Goal: Task Accomplishment & Management: Use online tool/utility

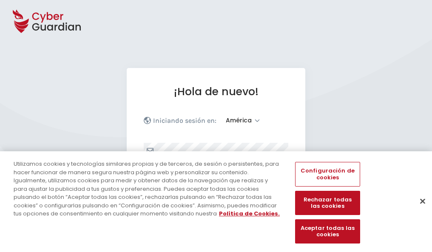
select select "América"
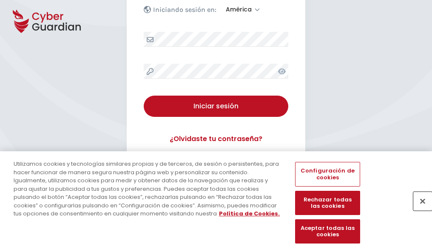
click at [418, 210] on button "Cerrar" at bounding box center [422, 201] width 19 height 19
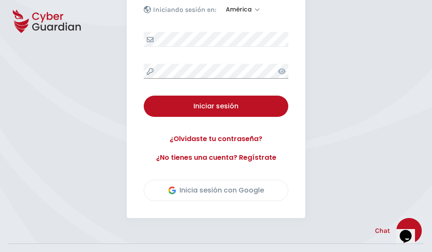
scroll to position [193, 0]
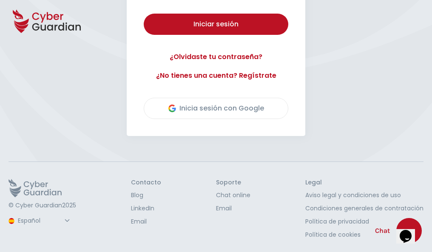
click at [144, 14] on button "Iniciar sesión" at bounding box center [216, 24] width 145 height 21
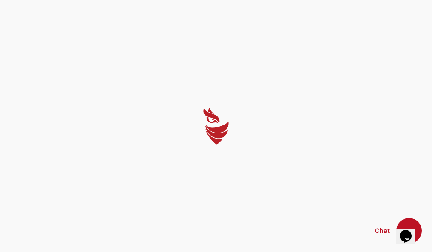
scroll to position [0, 0]
select select "English"
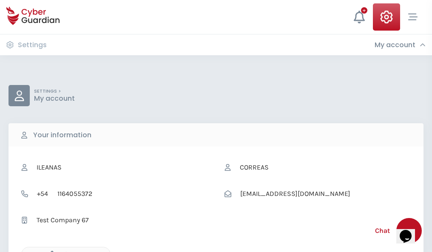
click at [50, 251] on icon "button" at bounding box center [49, 254] width 7 height 7
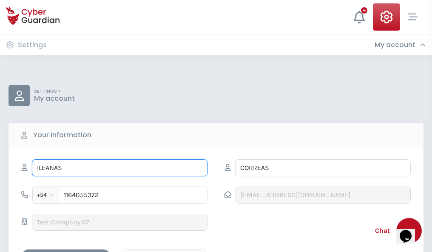
click at [119, 168] on input "ILEANAS" at bounding box center [120, 167] width 176 height 17
type input "I"
type input "Claudio"
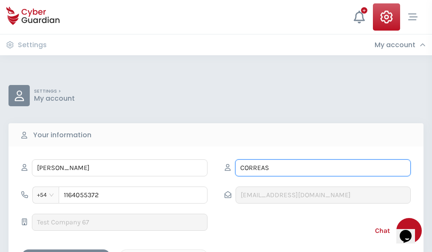
click at [323, 168] on input "CORREAS" at bounding box center [323, 167] width 176 height 17
type input "C"
type input "Ramirez"
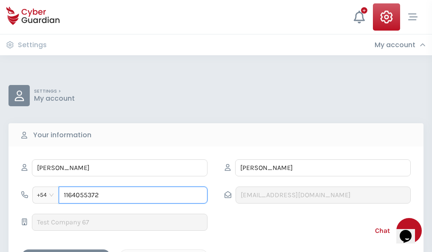
click at [133, 195] on input "1164055372" at bounding box center [133, 195] width 149 height 17
type input "1"
type input "4702573838"
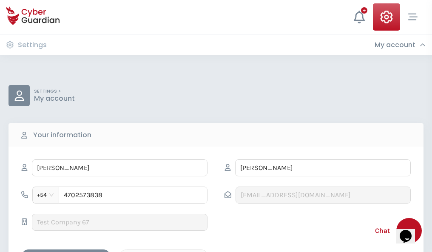
click at [164, 252] on div "Cancel" at bounding box center [164, 257] width 76 height 11
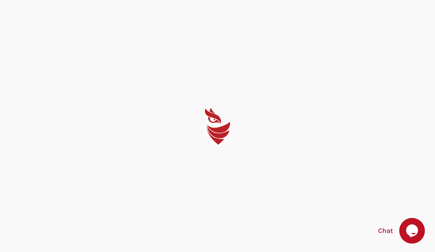
select select "English"
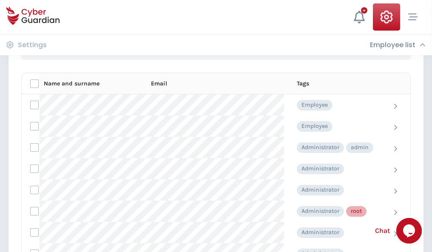
scroll to position [428, 0]
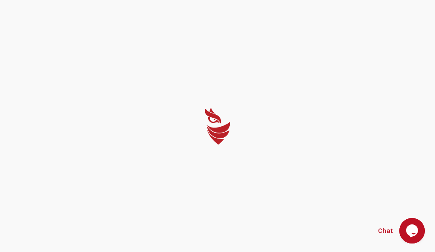
select select "English"
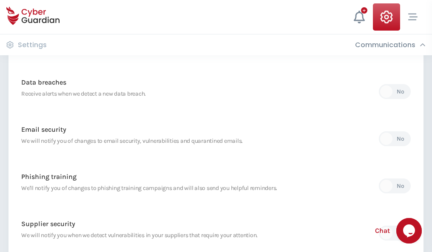
scroll to position [448, 0]
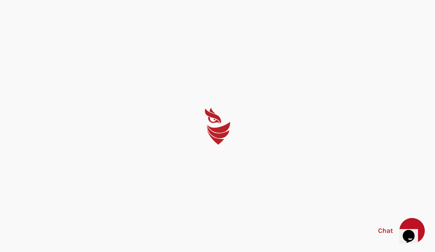
select select "English"
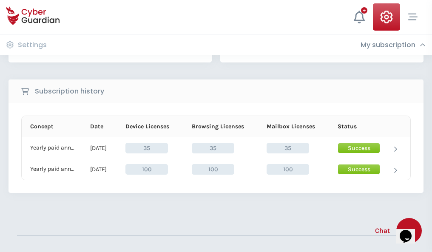
scroll to position [237, 0]
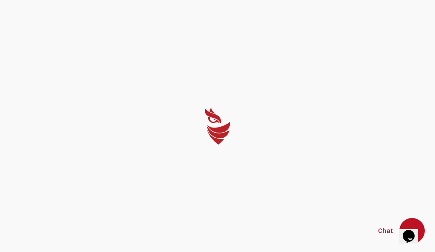
select select "English"
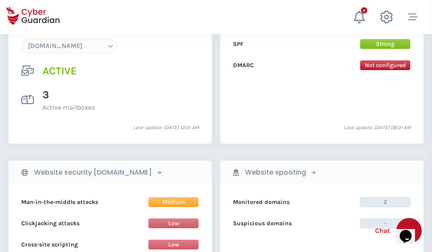
scroll to position [905, 0]
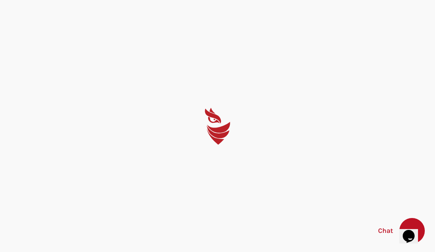
select select "English"
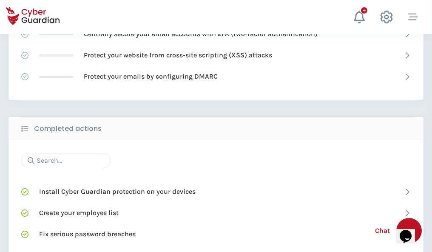
scroll to position [566, 0]
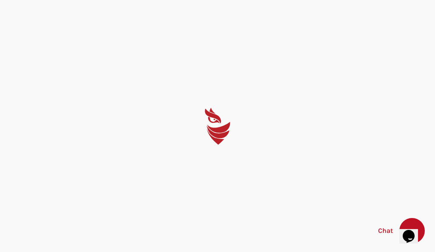
select select "English"
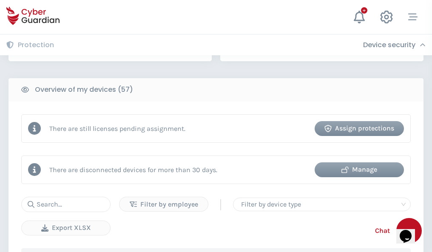
scroll to position [824, 0]
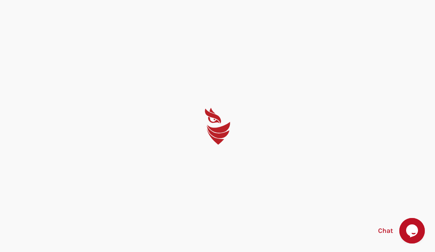
select select "English"
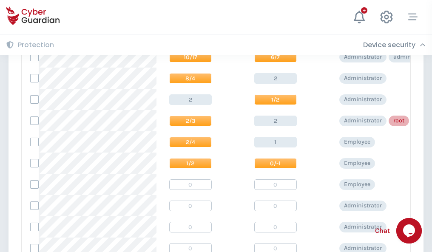
scroll to position [428, 0]
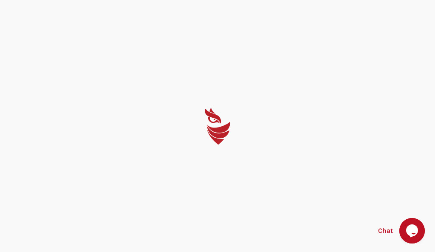
select select "English"
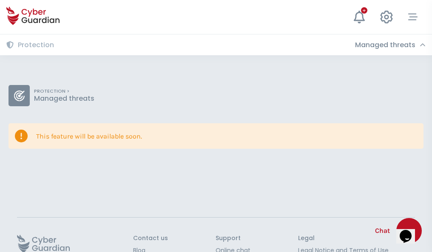
scroll to position [55, 0]
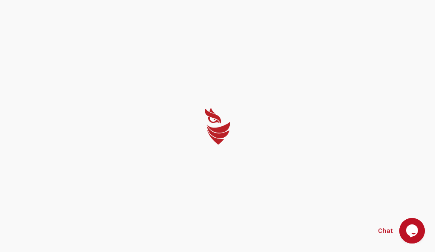
select select "English"
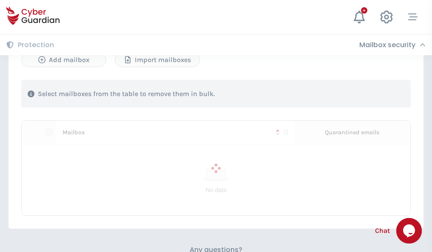
scroll to position [364, 0]
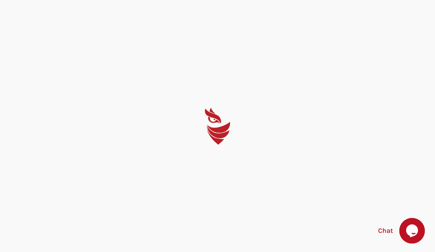
select select "English"
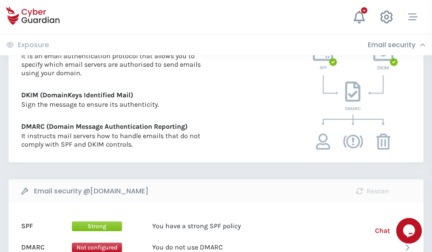
scroll to position [459, 0]
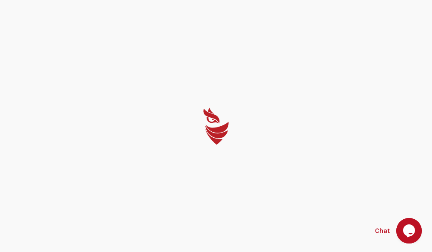
select select "English"
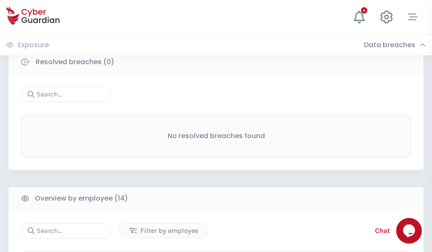
scroll to position [768, 0]
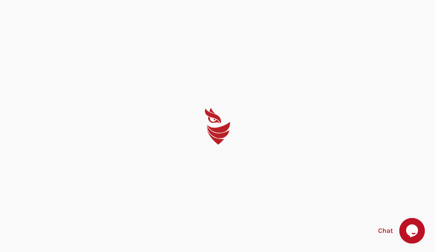
select select "English"
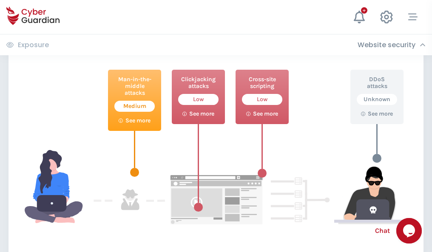
scroll to position [463, 0]
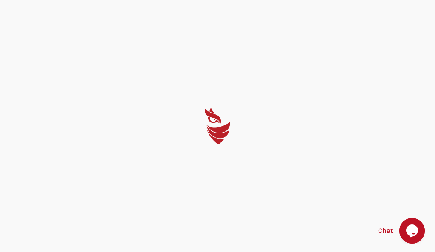
select select "English"
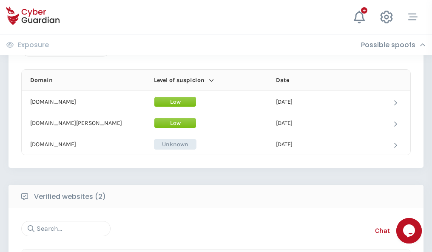
scroll to position [510, 0]
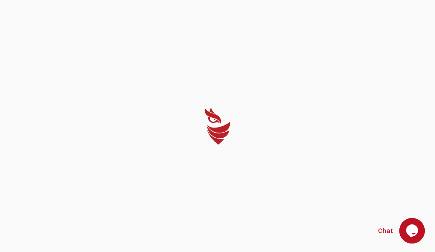
select select "English"
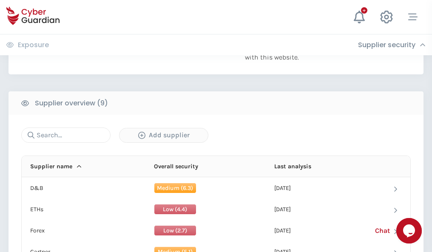
scroll to position [593, 0]
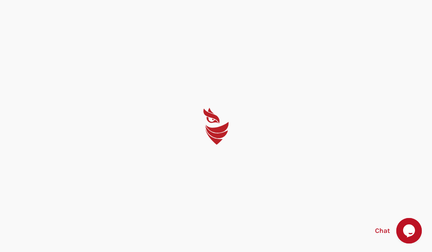
select select "English"
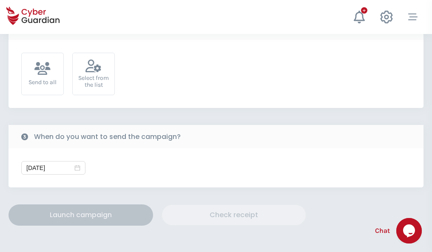
scroll to position [311, 0]
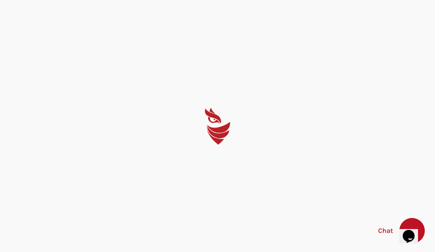
select select "English"
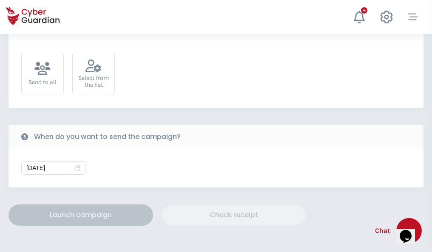
scroll to position [311, 0]
